Goal: Transaction & Acquisition: Purchase product/service

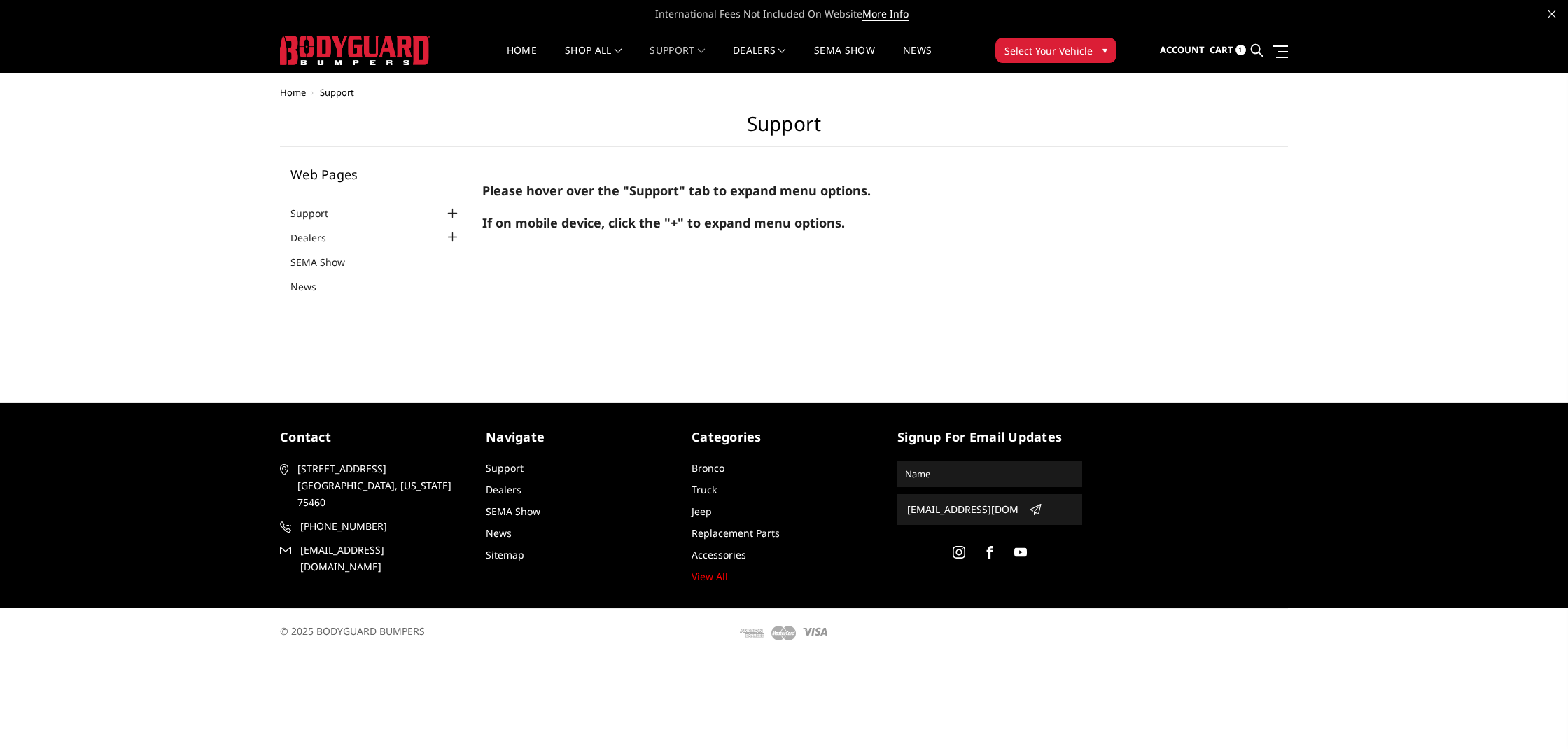
click at [786, 363] on div "Home Support Support Web Pages Support FAQ Install Instructions Shipping Warran…" at bounding box center [784, 228] width 1568 height 280
click at [449, 209] on div at bounding box center [452, 214] width 17 height 17
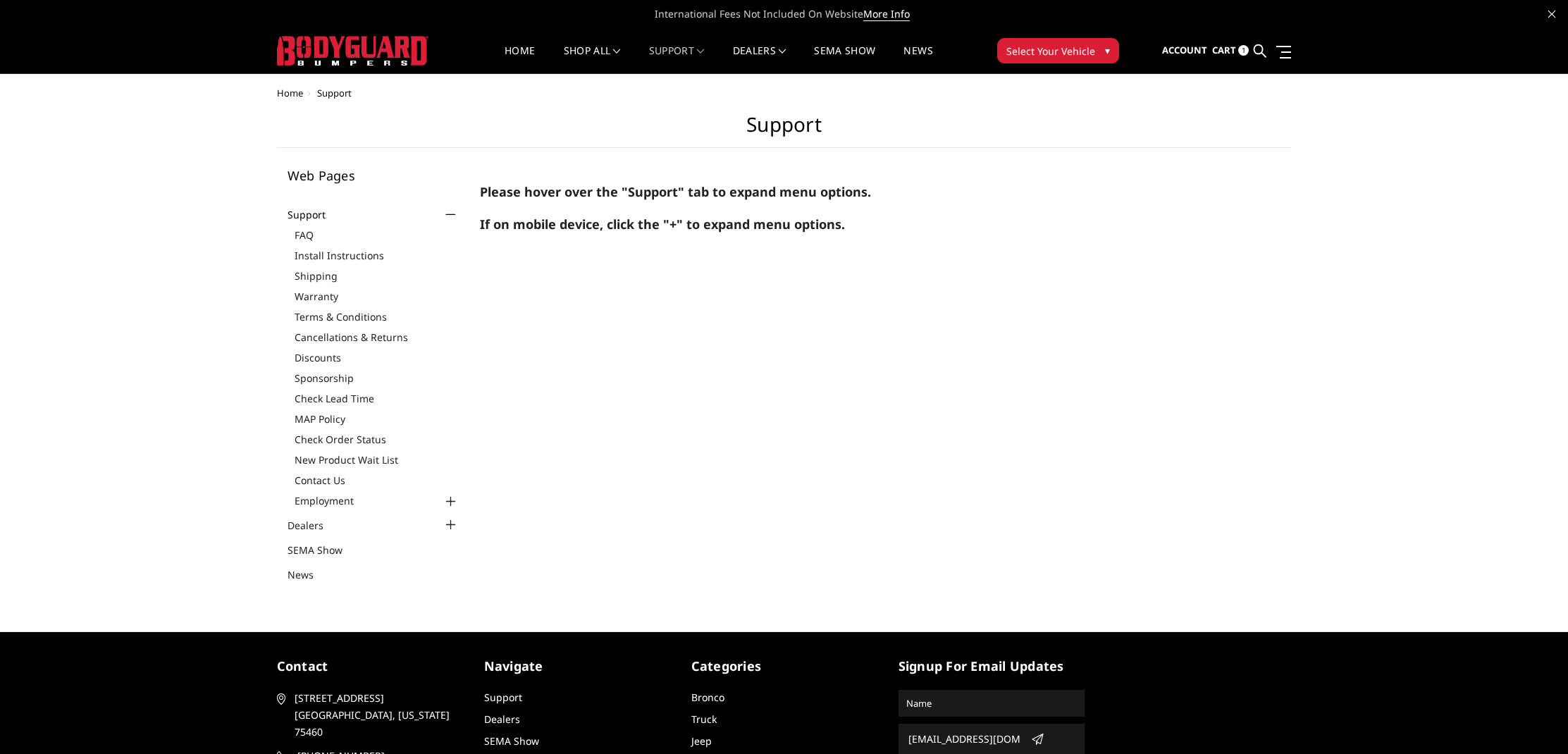
click at [452, 211] on div at bounding box center [450, 215] width 17 height 17
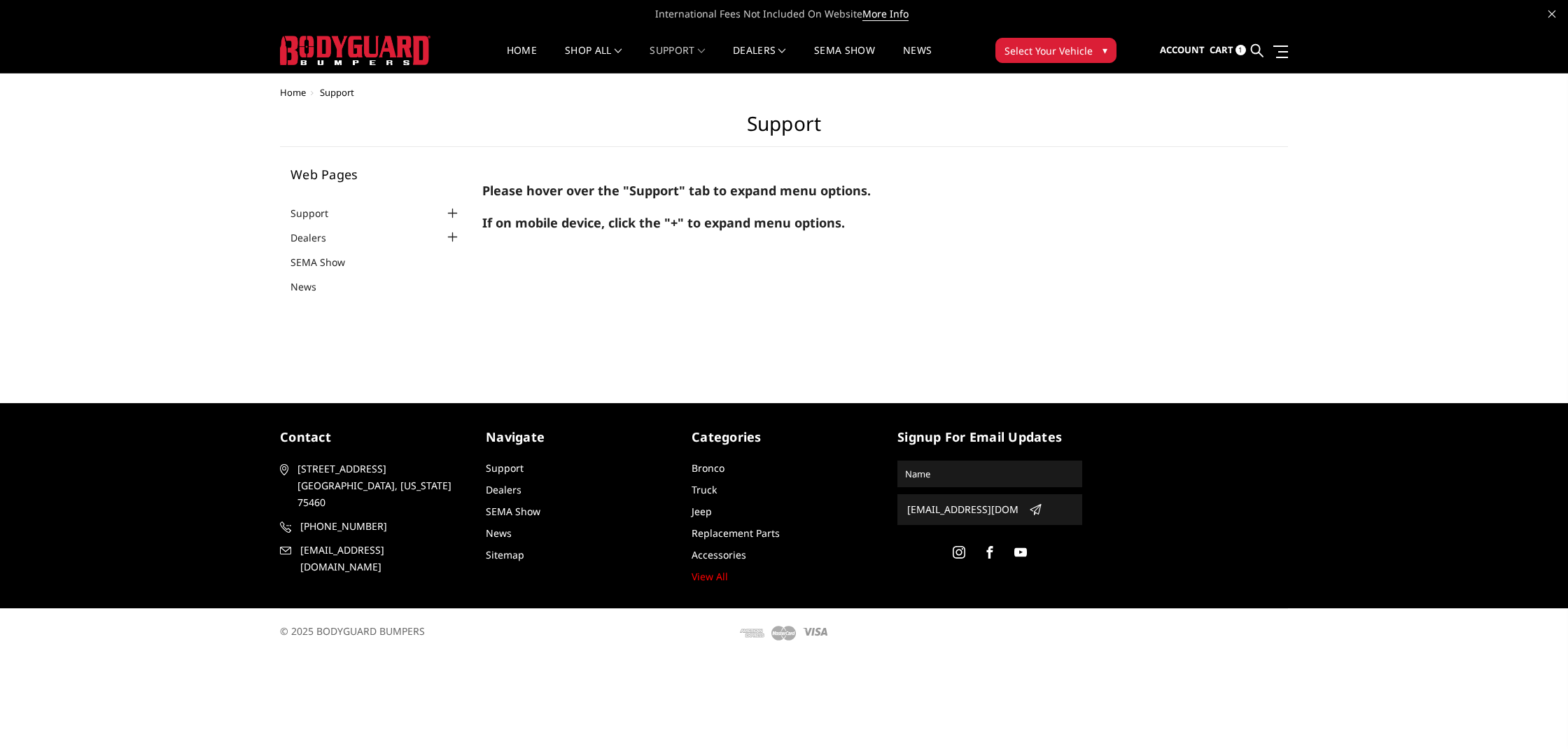
click at [454, 229] on div at bounding box center [452, 237] width 17 height 17
click at [455, 213] on div at bounding box center [452, 214] width 17 height 17
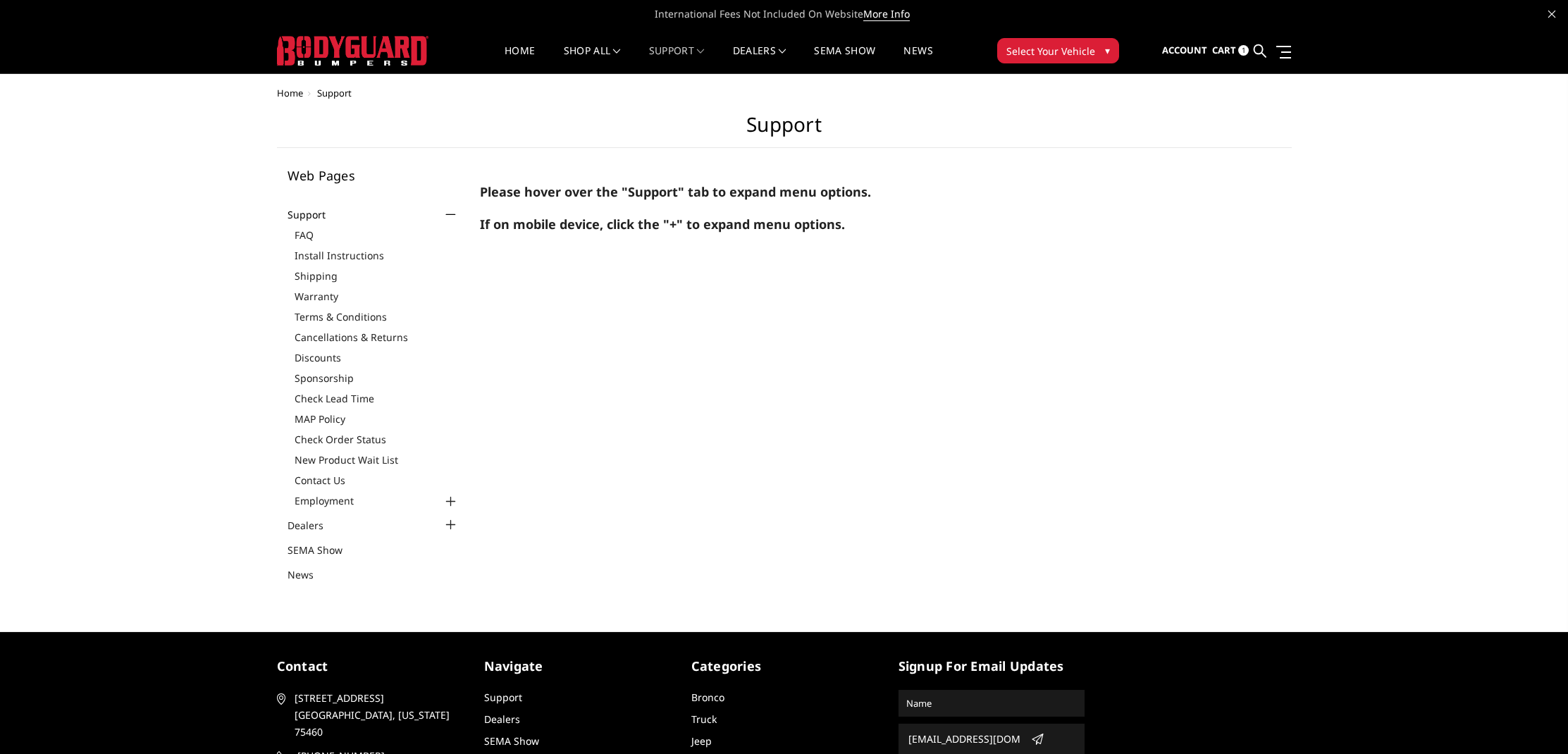
click at [458, 214] on div at bounding box center [450, 215] width 17 height 17
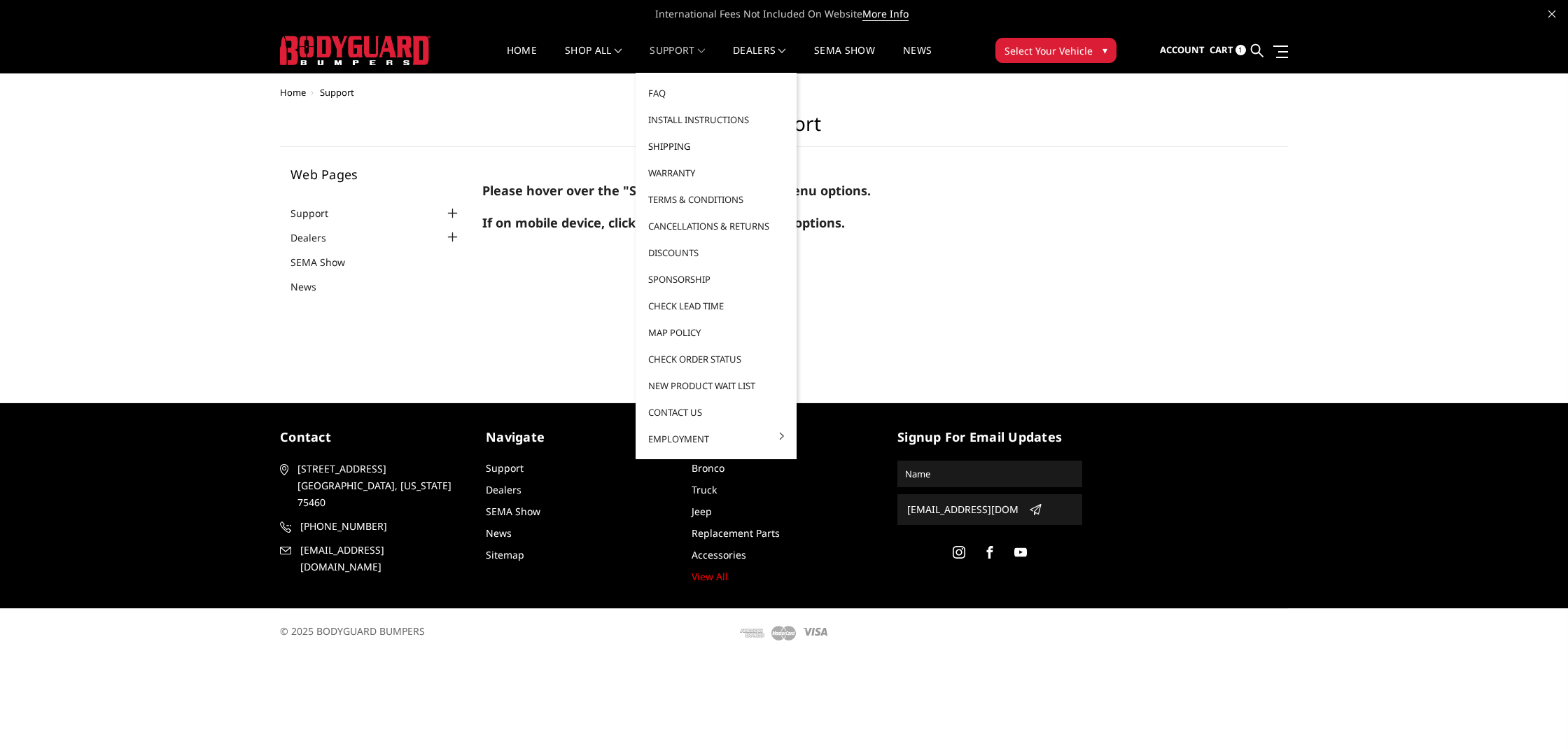
click at [682, 145] on link "Shipping" at bounding box center [716, 146] width 150 height 27
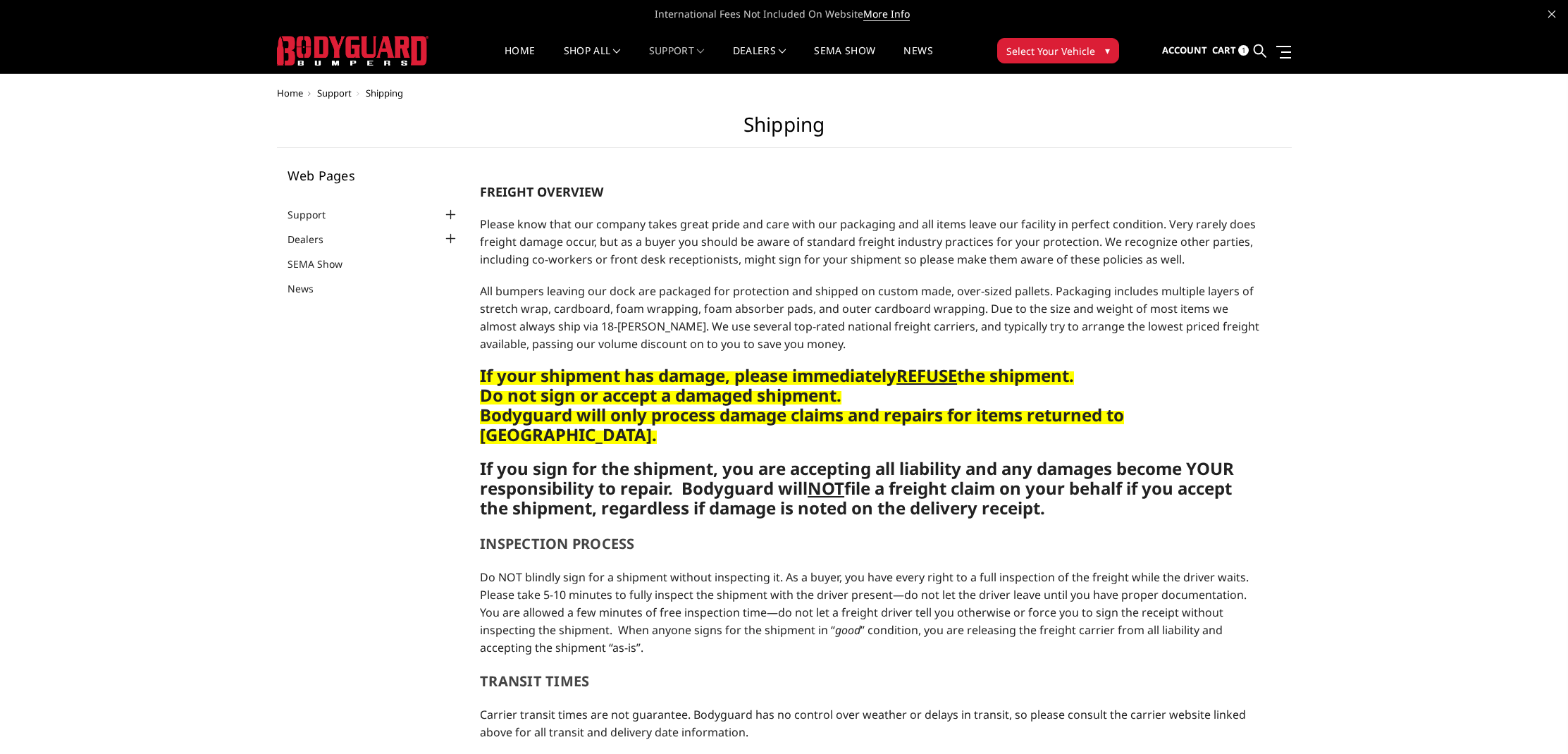
click at [1239, 54] on link "Cart 1" at bounding box center [1230, 50] width 37 height 38
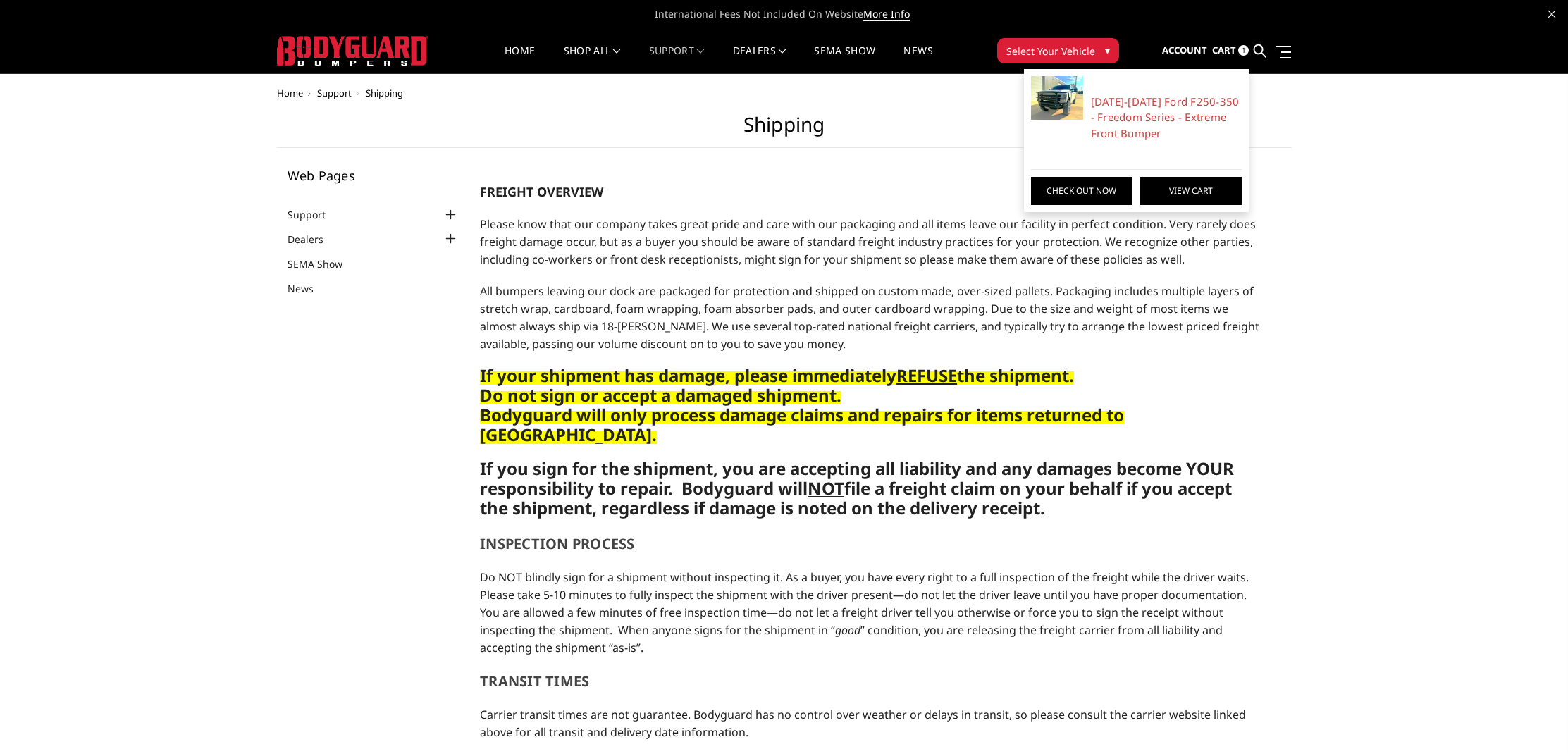
click at [1175, 184] on link "View Cart" at bounding box center [1191, 191] width 102 height 28
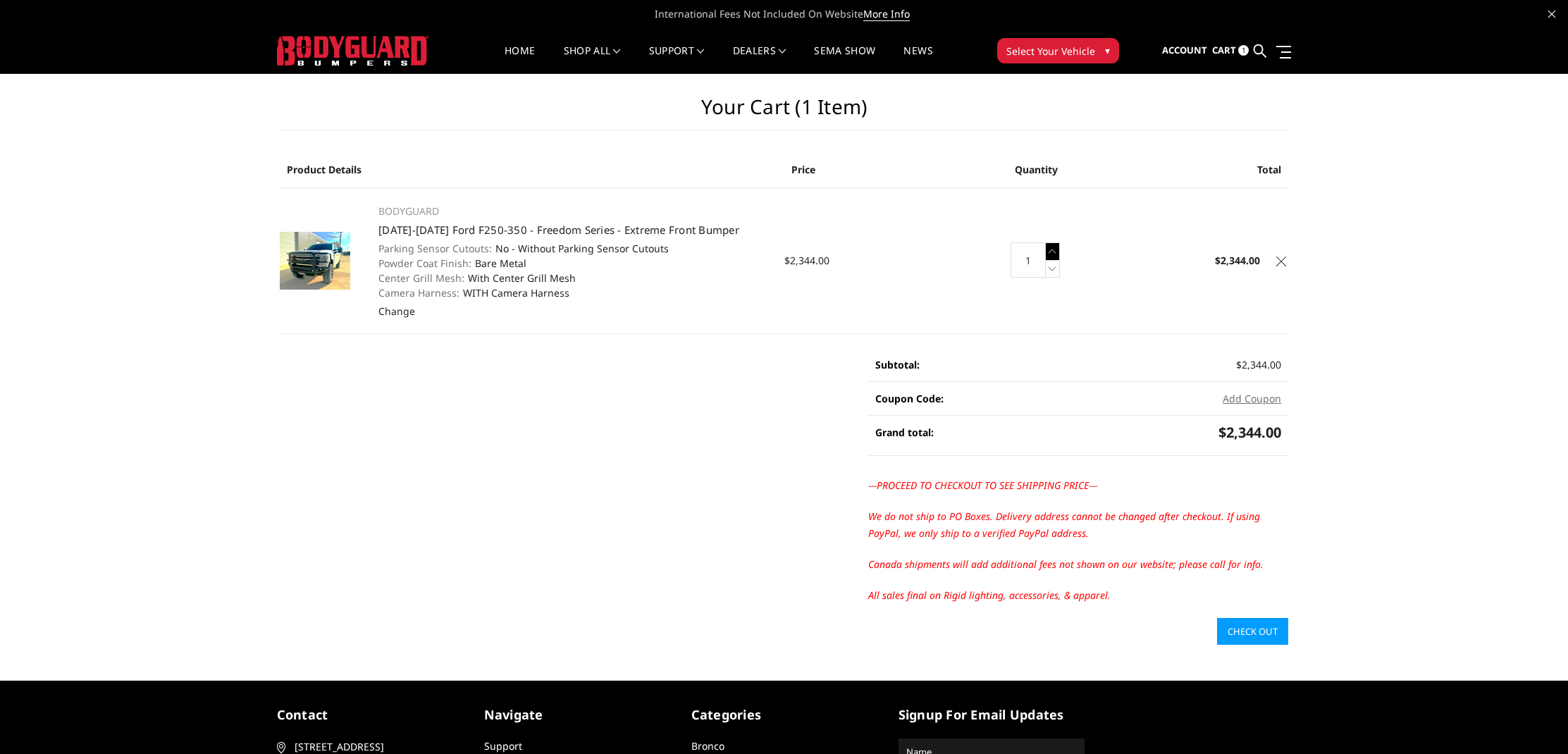
click at [1055, 246] on icon at bounding box center [1053, 252] width 14 height 18
click at [1257, 638] on link "Check out" at bounding box center [1252, 632] width 71 height 27
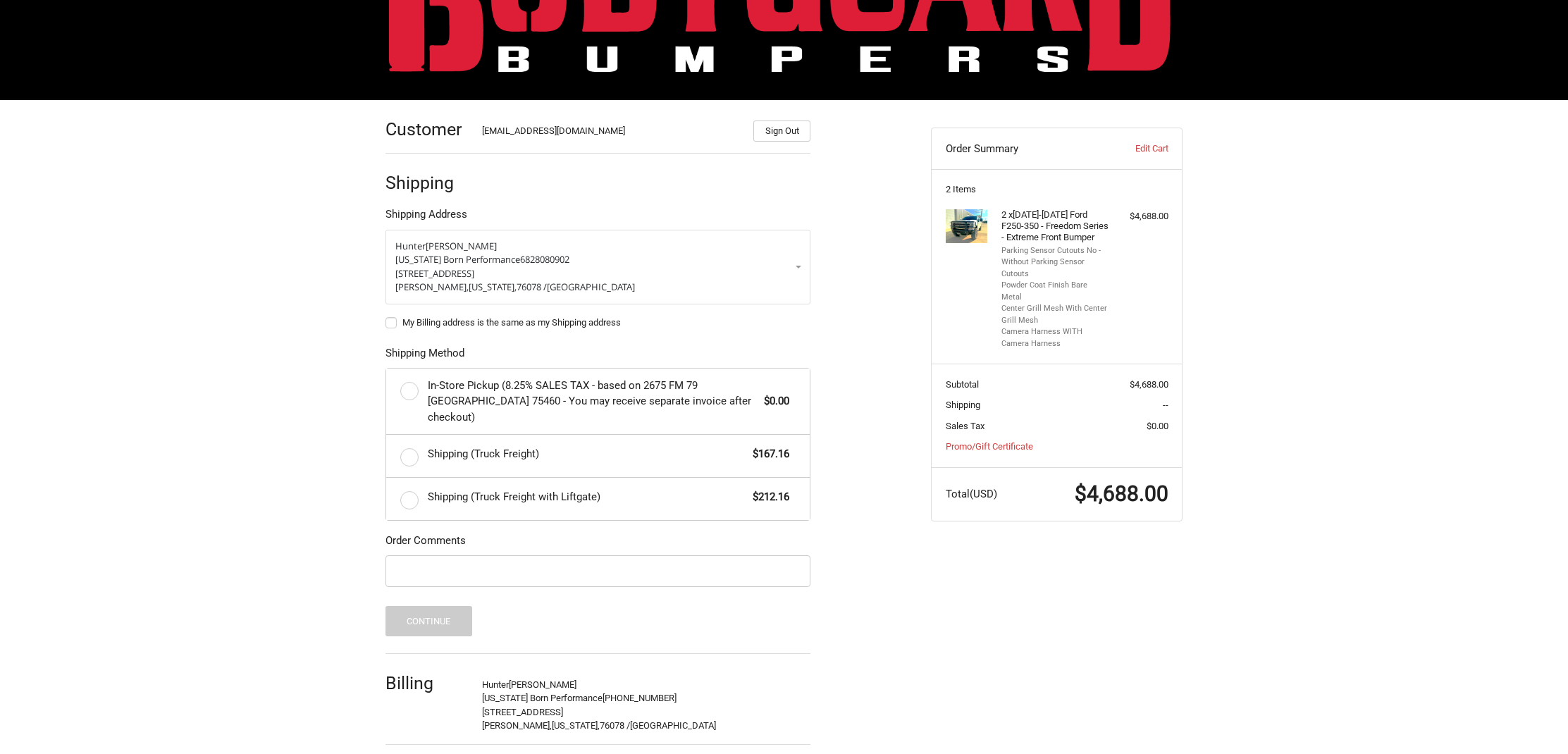
scroll to position [108, 0]
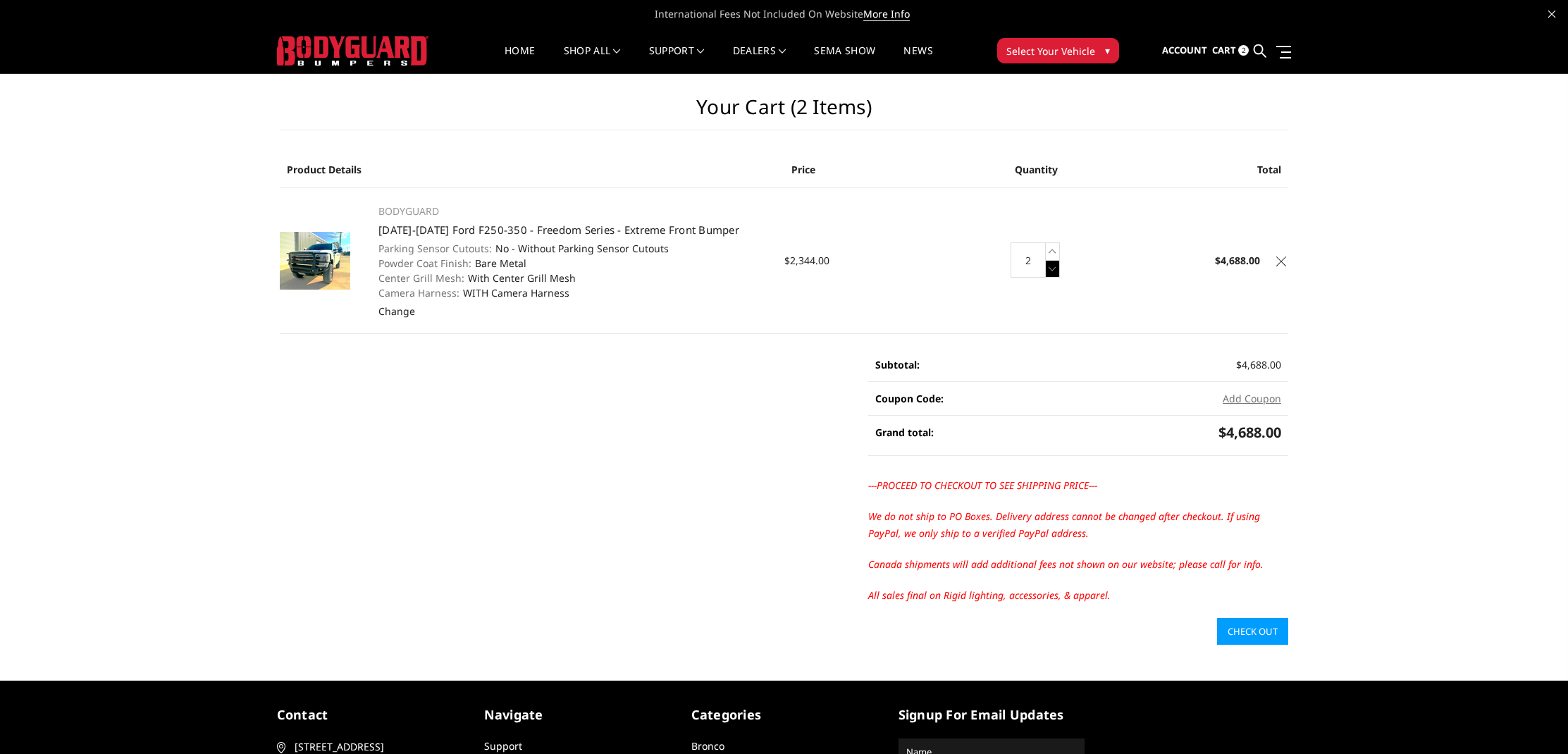
click at [1052, 271] on icon at bounding box center [1053, 269] width 14 height 18
click at [584, 226] on link "2023-2025 Ford F250-350 - Freedom Series - Extreme Front Bumper" at bounding box center [559, 229] width 361 height 14
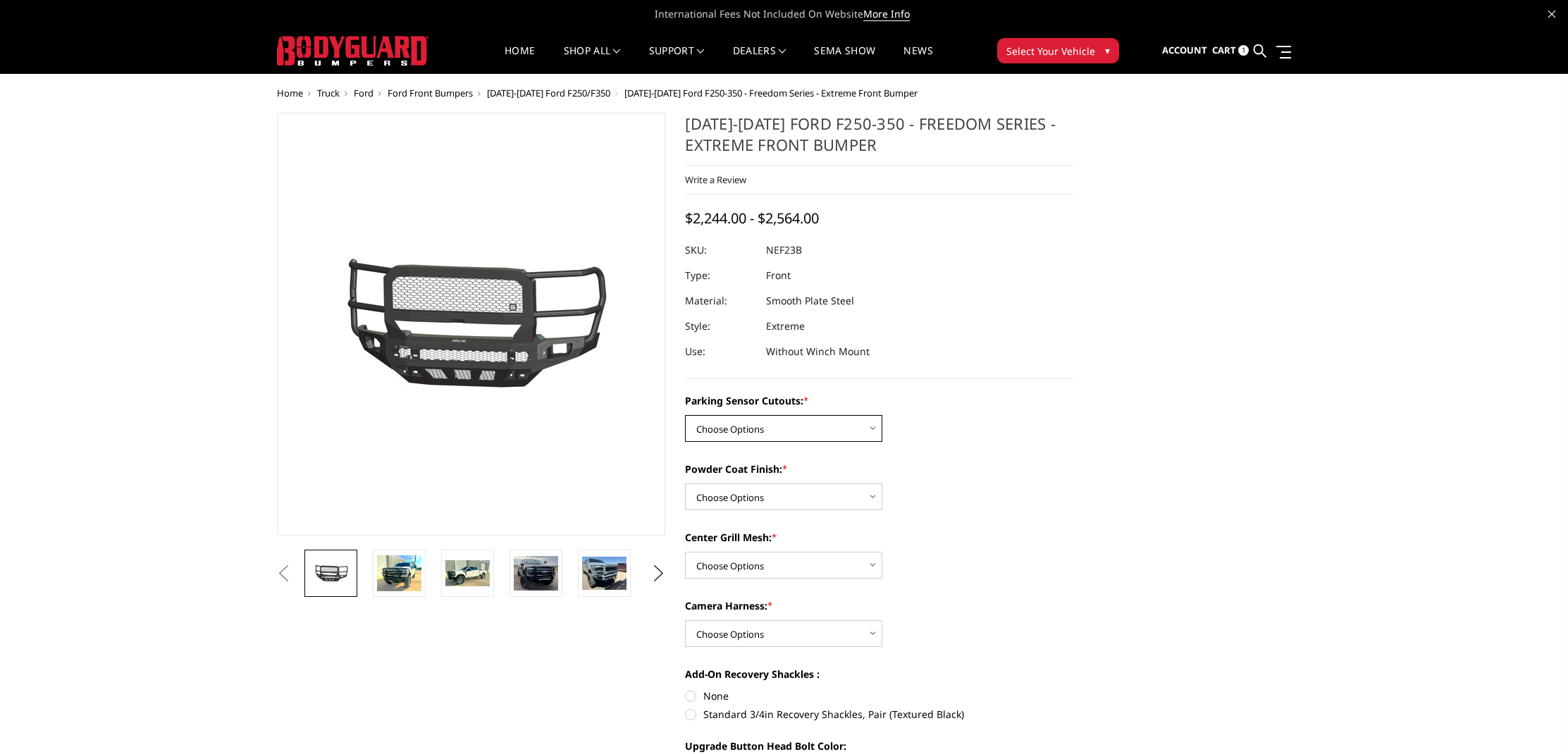
select select "2582"
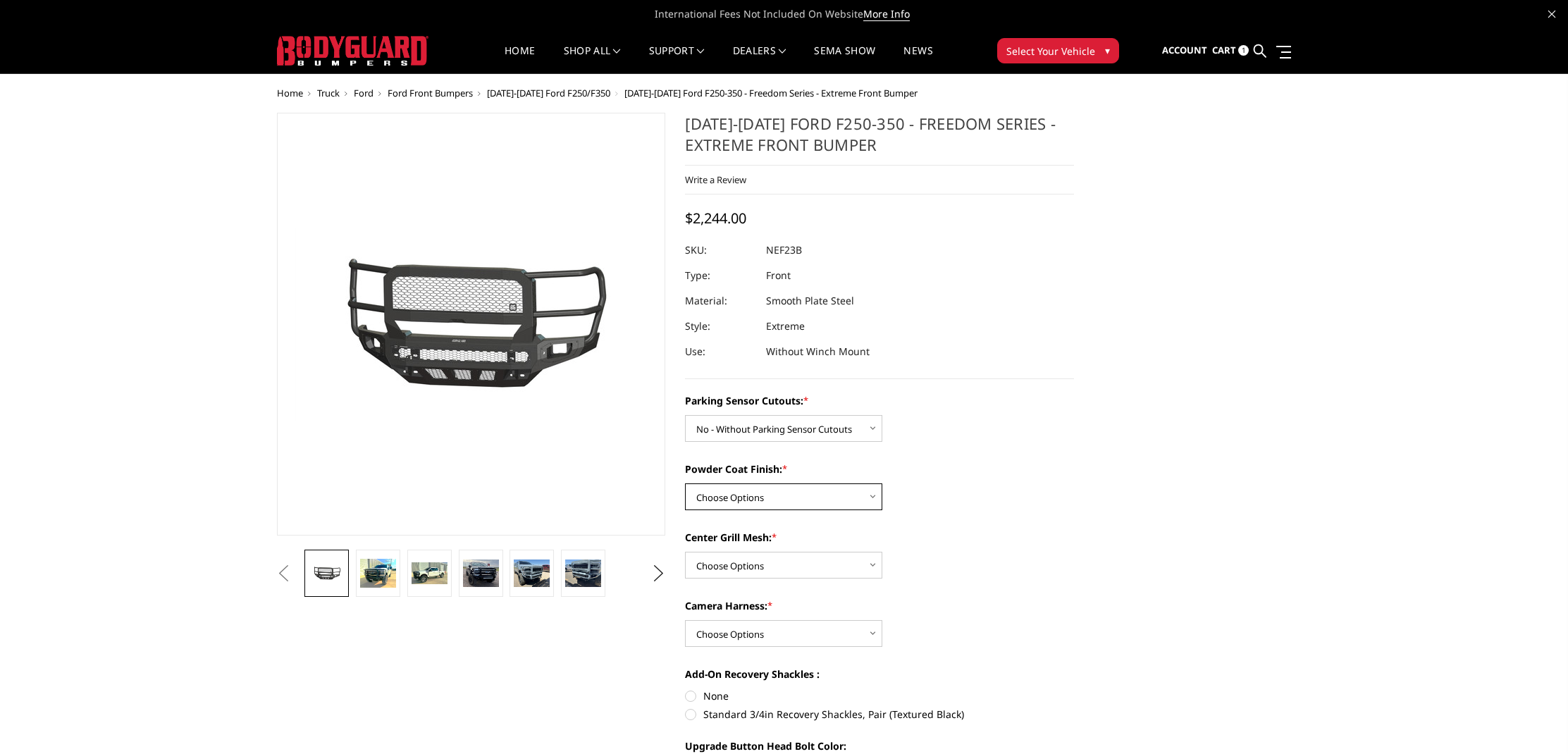
select select "2584"
select select "2586"
select select "2588"
